Goal: Check status: Check status

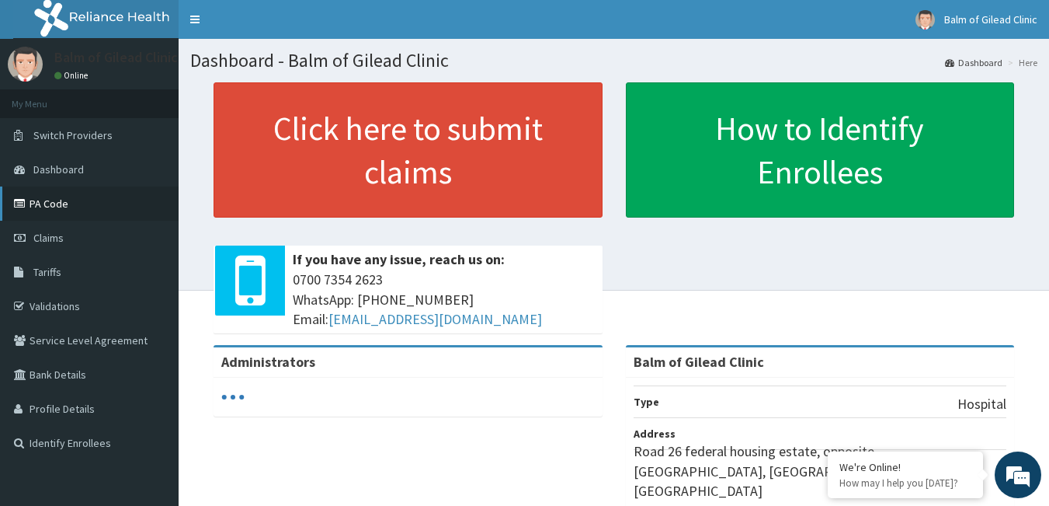
click at [57, 198] on link "PA Code" at bounding box center [89, 203] width 179 height 34
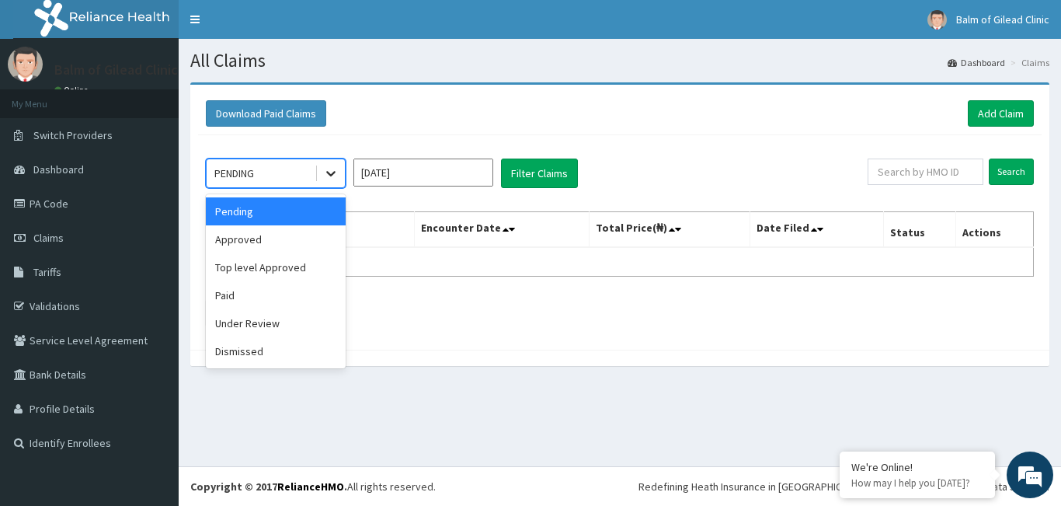
click at [337, 172] on icon at bounding box center [331, 173] width 16 height 16
click at [295, 248] on div "Approved" at bounding box center [276, 239] width 140 height 28
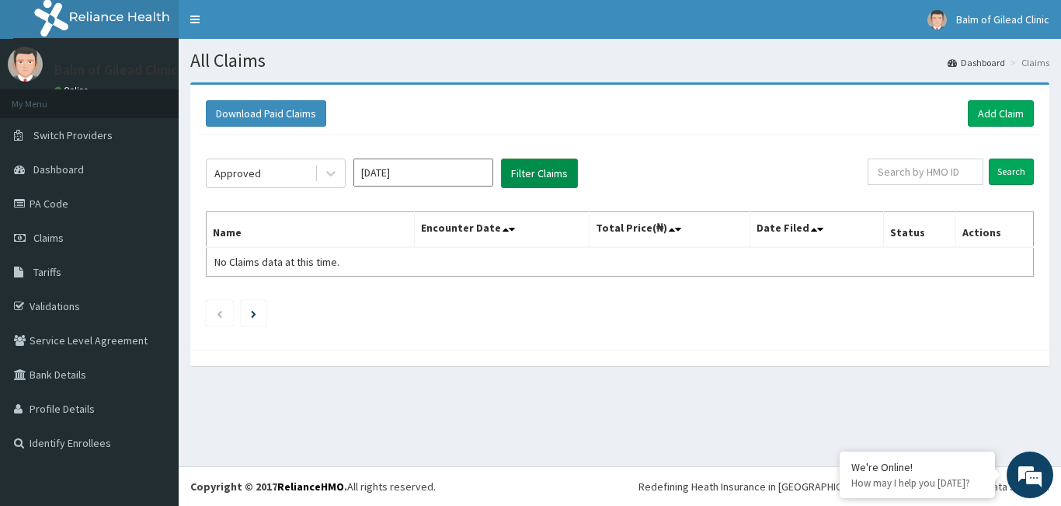
click at [548, 173] on button "Filter Claims" at bounding box center [539, 173] width 77 height 30
click at [335, 176] on icon at bounding box center [331, 173] width 16 height 16
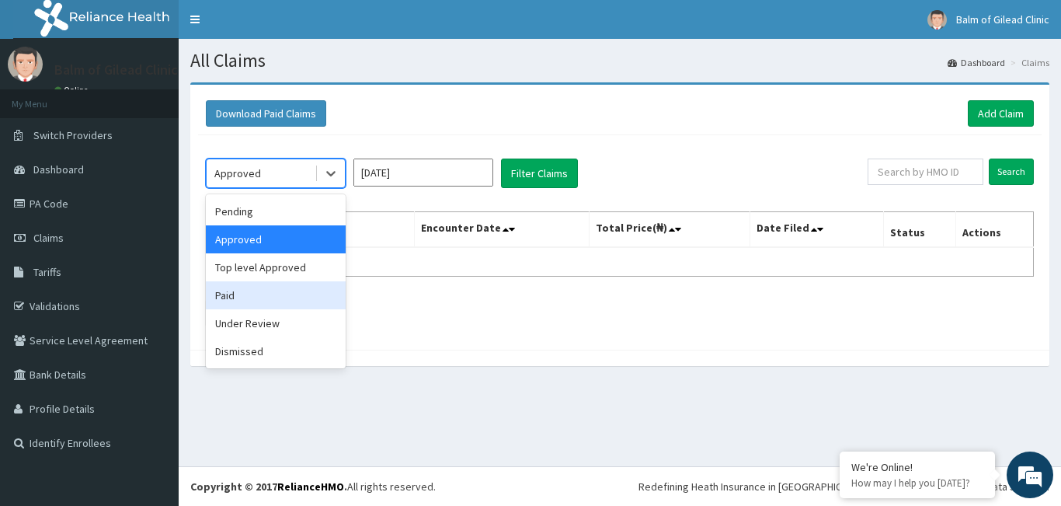
click at [237, 283] on div "Paid" at bounding box center [276, 295] width 140 height 28
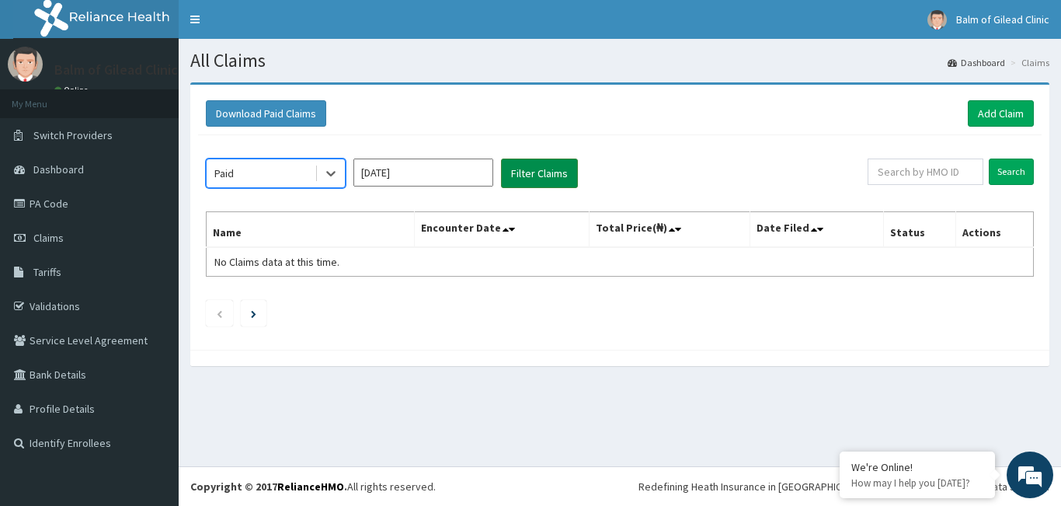
click at [552, 173] on button "Filter Claims" at bounding box center [539, 173] width 77 height 30
click at [428, 176] on input "[DATE]" at bounding box center [423, 172] width 140 height 28
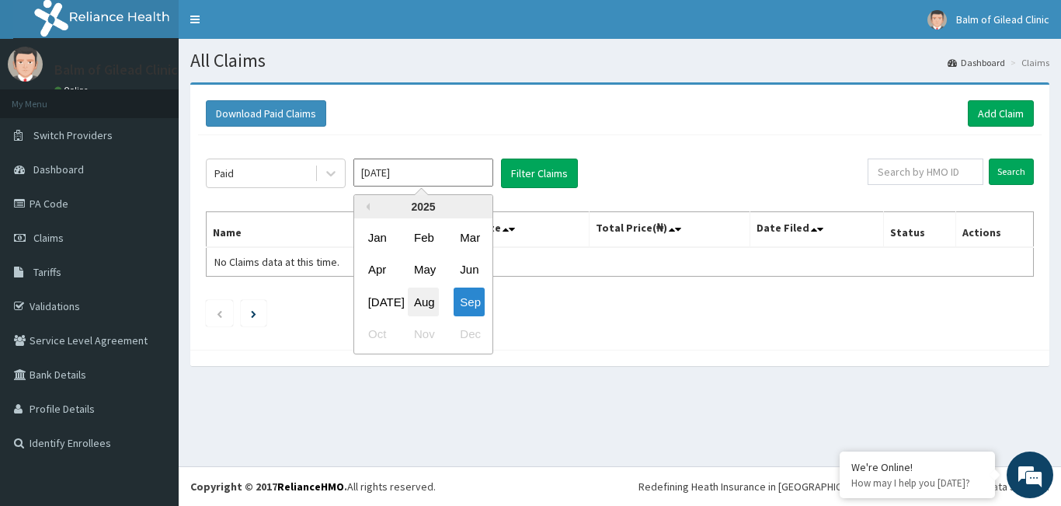
click at [423, 297] on div "Aug" at bounding box center [423, 301] width 31 height 29
type input "[DATE]"
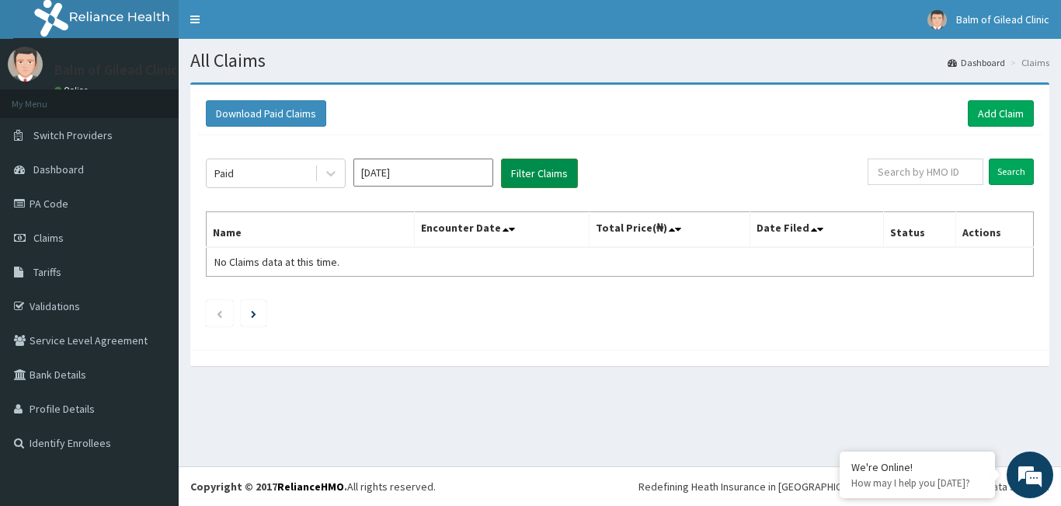
click at [522, 179] on button "Filter Claims" at bounding box center [539, 173] width 77 height 30
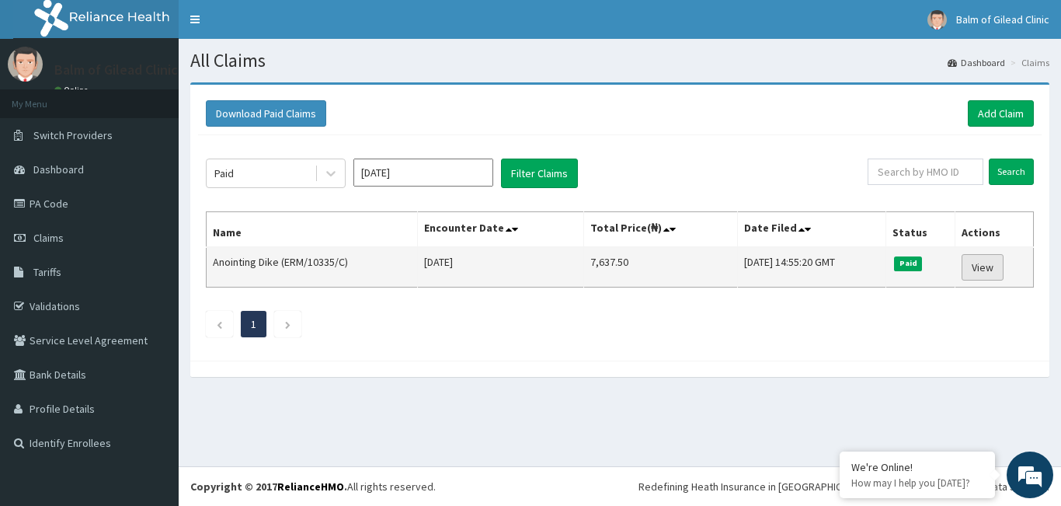
click at [975, 271] on link "View" at bounding box center [983, 267] width 42 height 26
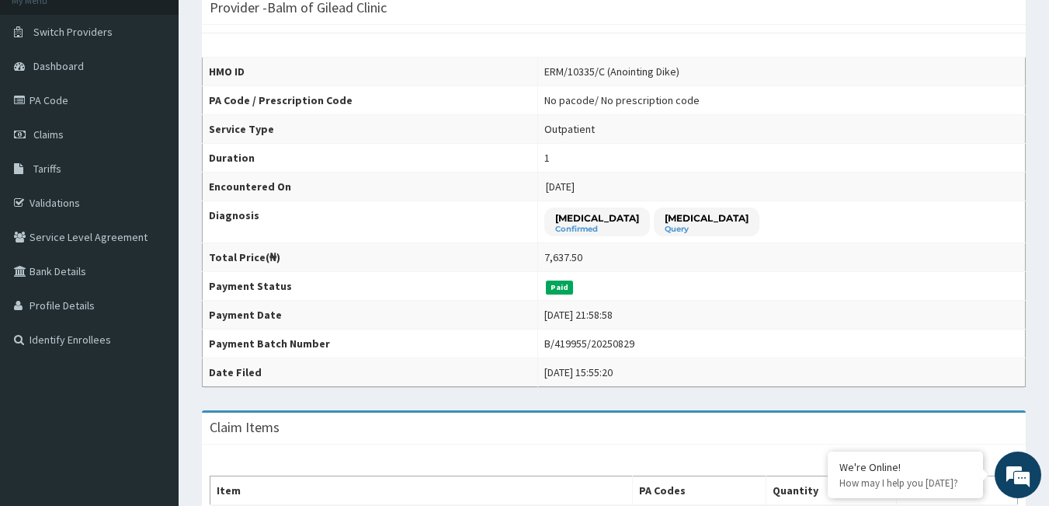
scroll to position [108, 0]
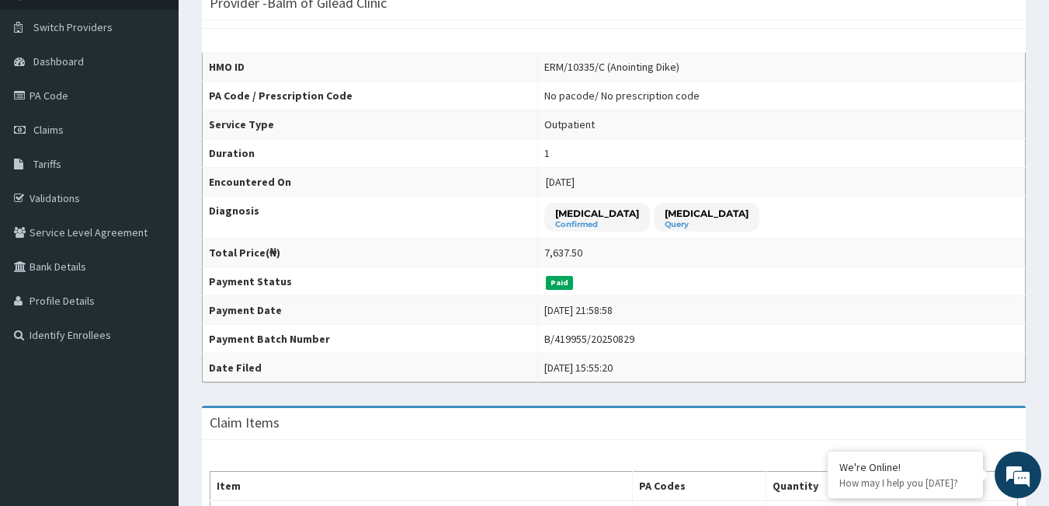
drag, startPoint x: 1057, startPoint y: 148, endPoint x: 1056, endPoint y: 196, distance: 47.4
click at [1049, 196] on html "R EL Toggle navigation Balm of Gilead Clinic Balm of Gilead Clinic - bogileadcl…" at bounding box center [524, 437] width 1049 height 1091
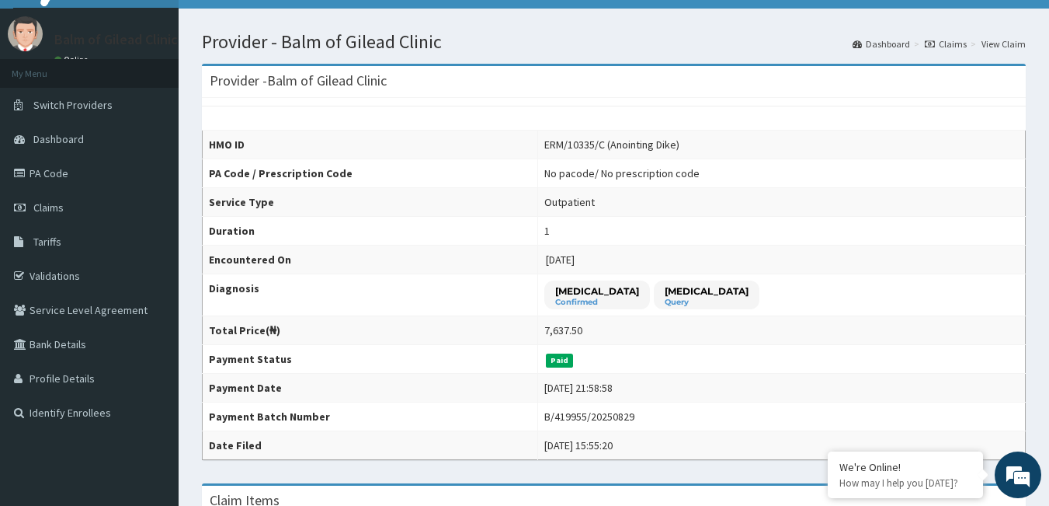
scroll to position [0, 0]
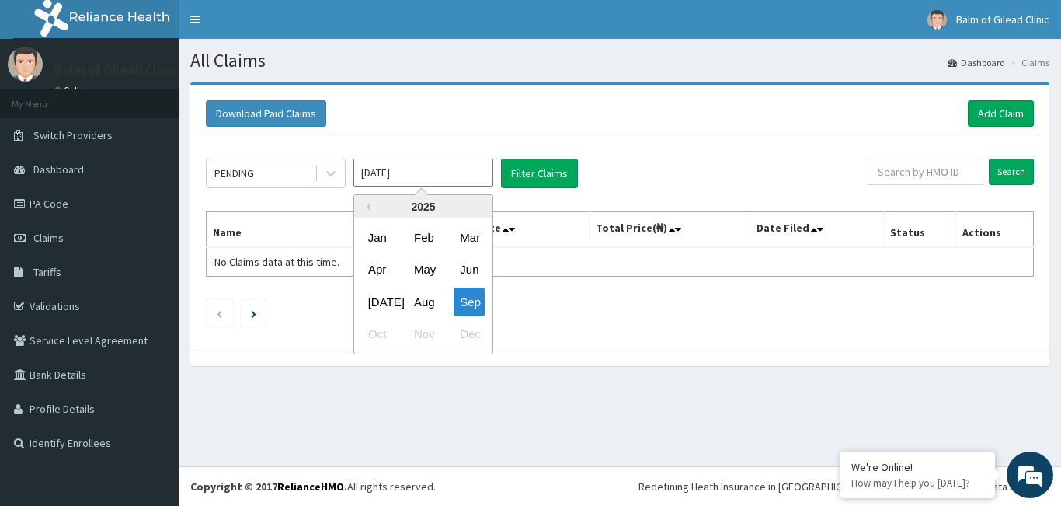
click at [438, 165] on input "[DATE]" at bounding box center [423, 172] width 140 height 28
click at [437, 310] on div "Aug" at bounding box center [423, 301] width 31 height 29
type input "[DATE]"
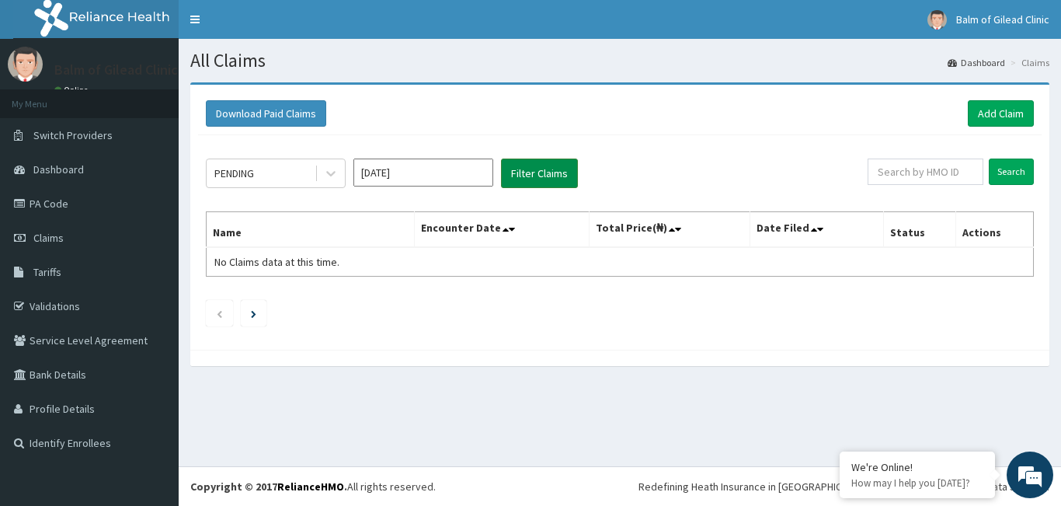
click at [543, 187] on button "Filter Claims" at bounding box center [539, 173] width 77 height 30
click at [325, 174] on icon at bounding box center [331, 173] width 16 height 16
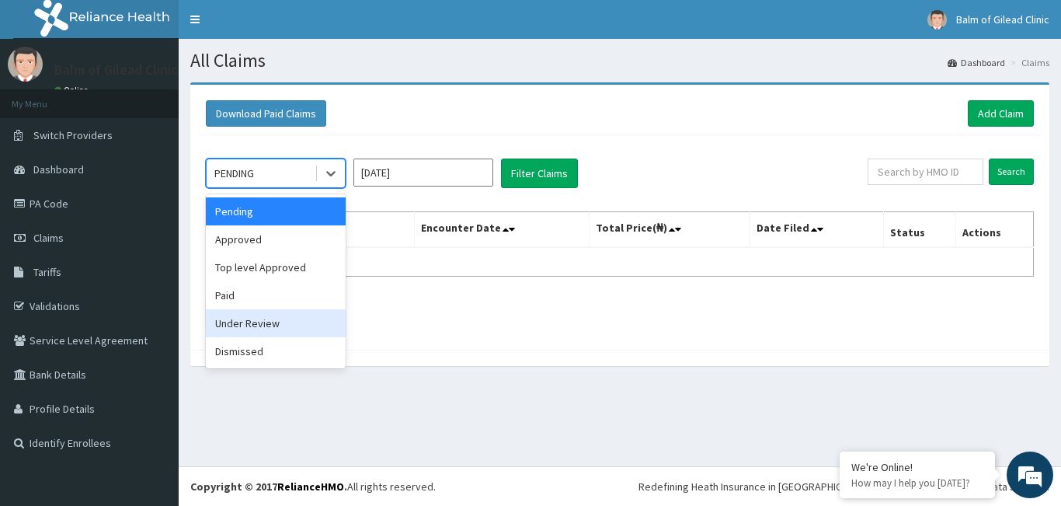
click at [260, 329] on div "Under Review" at bounding box center [276, 323] width 140 height 28
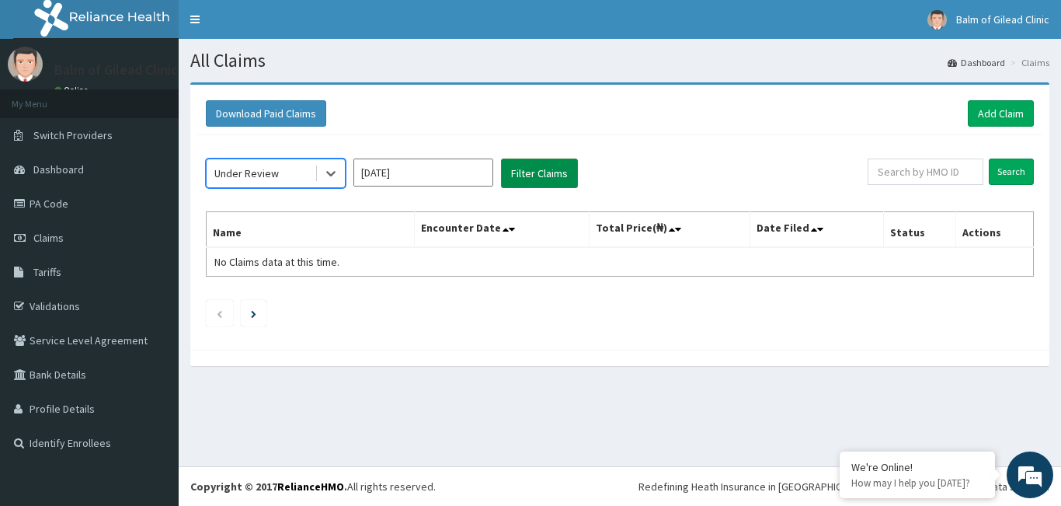
click at [534, 185] on button "Filter Claims" at bounding box center [539, 173] width 77 height 30
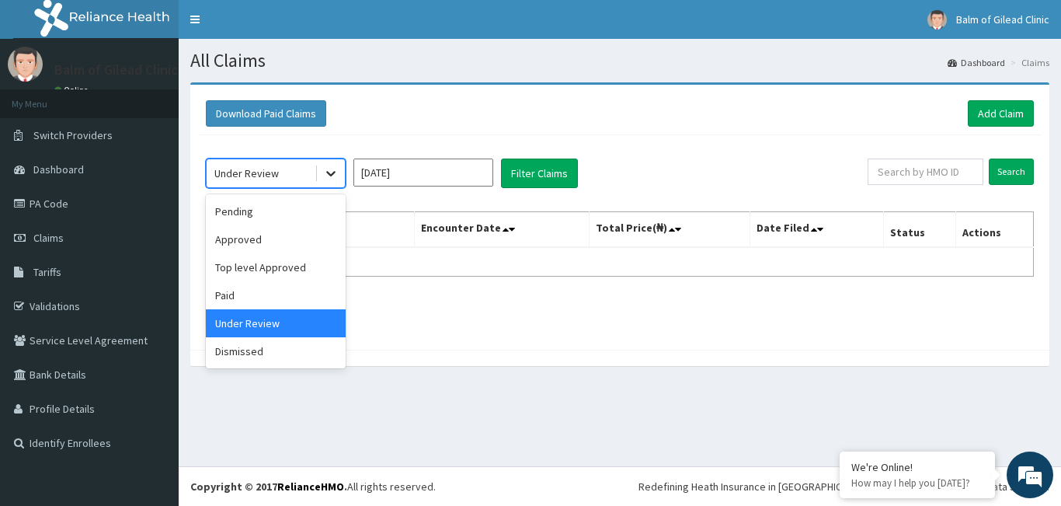
click at [326, 176] on icon at bounding box center [331, 173] width 16 height 16
click at [263, 242] on div "Approved" at bounding box center [276, 239] width 140 height 28
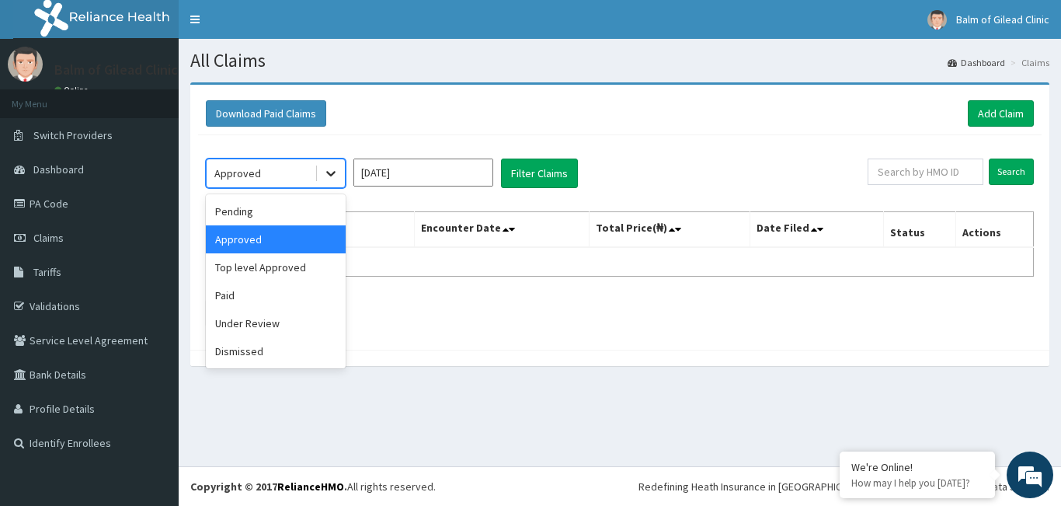
click at [329, 172] on icon at bounding box center [331, 173] width 16 height 16
click at [267, 351] on div "Dismissed" at bounding box center [276, 351] width 140 height 28
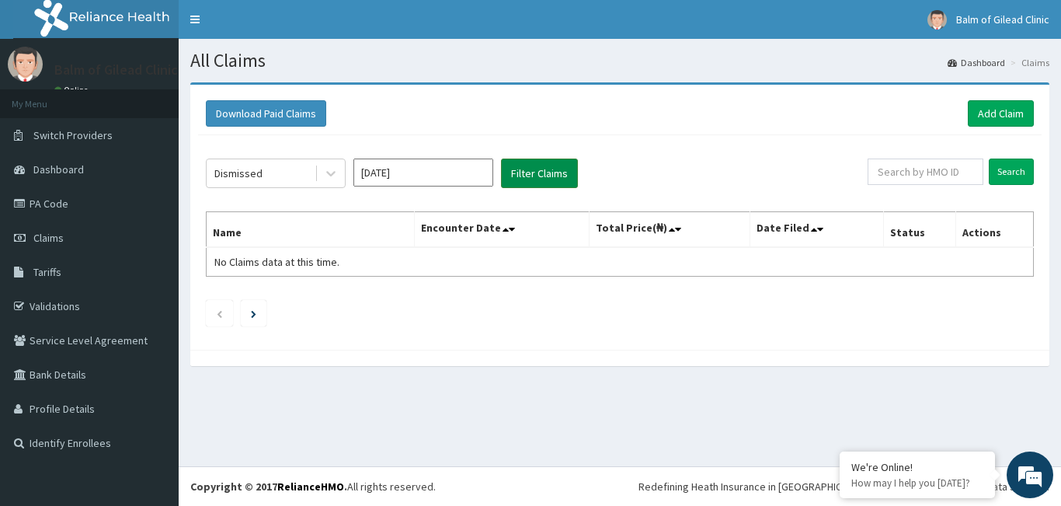
click at [517, 174] on button "Filter Claims" at bounding box center [539, 173] width 77 height 30
click at [722, 117] on div "Download Paid Claims Add Claim" at bounding box center [620, 113] width 828 height 26
